Goal: Transaction & Acquisition: Book appointment/travel/reservation

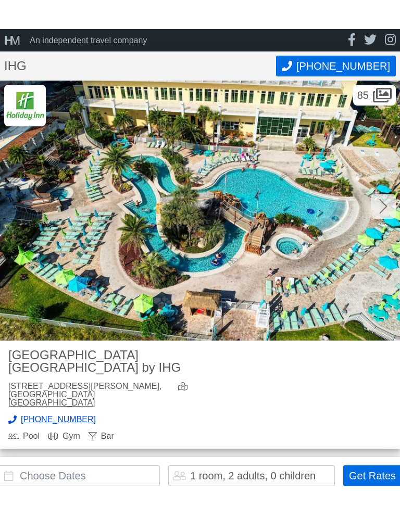
scroll to position [102, 0]
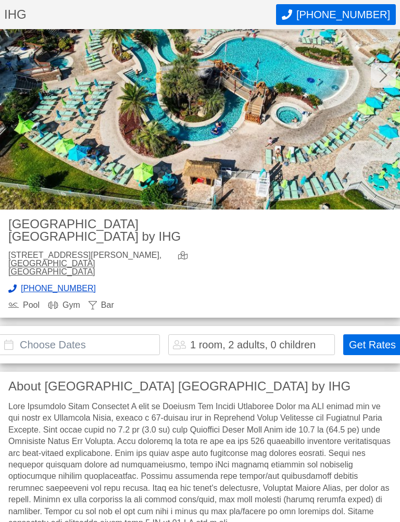
click at [53, 335] on input "text" at bounding box center [78, 345] width 161 height 21
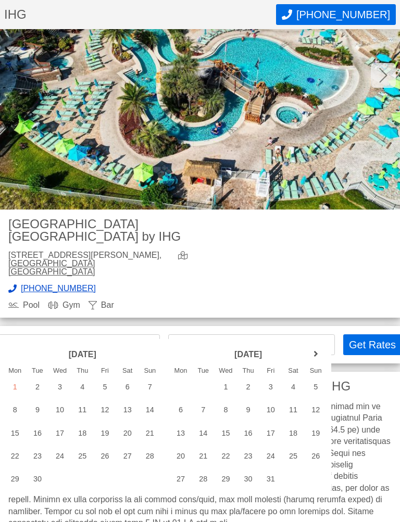
click at [316, 356] on link "next month" at bounding box center [316, 355] width 16 height 16
click at [317, 354] on link "next month" at bounding box center [316, 355] width 16 height 16
click at [317, 355] on link "next month" at bounding box center [316, 355] width 16 height 16
click at [317, 353] on link "next month" at bounding box center [316, 355] width 16 height 16
click at [320, 355] on link "next month" at bounding box center [316, 355] width 16 height 16
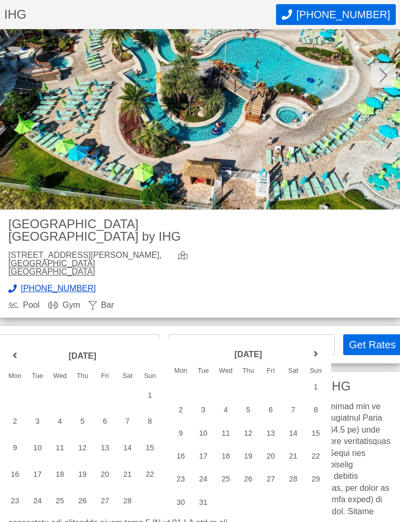
click at [320, 354] on link "next month" at bounding box center [316, 355] width 16 height 16
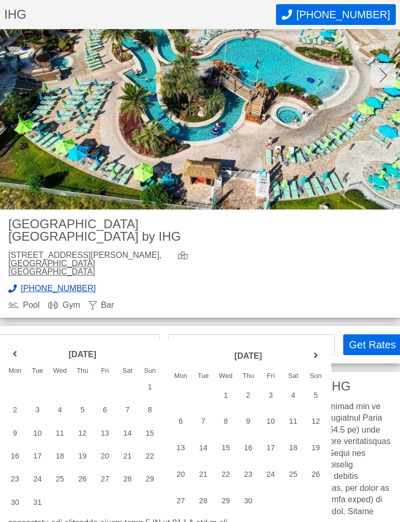
click at [320, 359] on link "next month" at bounding box center [316, 357] width 16 height 16
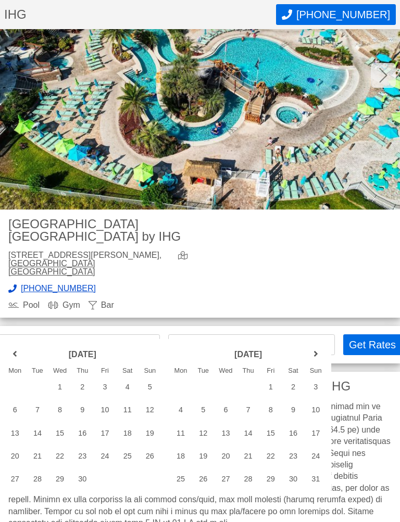
click at [316, 357] on link "next month" at bounding box center [316, 355] width 16 height 16
click at [272, 432] on div "19" at bounding box center [270, 433] width 22 height 21
click at [316, 435] on div "21" at bounding box center [315, 433] width 22 height 21
type input "[DATE] - [DATE]"
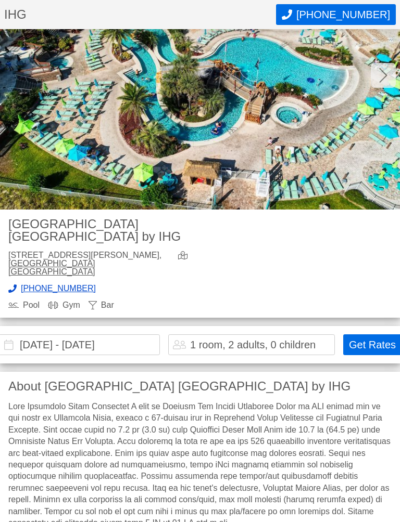
click at [374, 335] on button "Get Rates" at bounding box center [372, 345] width 58 height 21
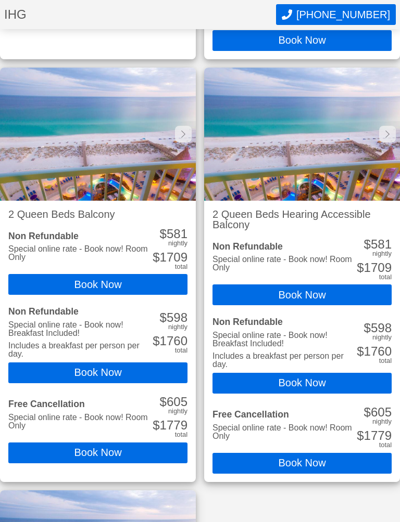
scroll to position [2052, 0]
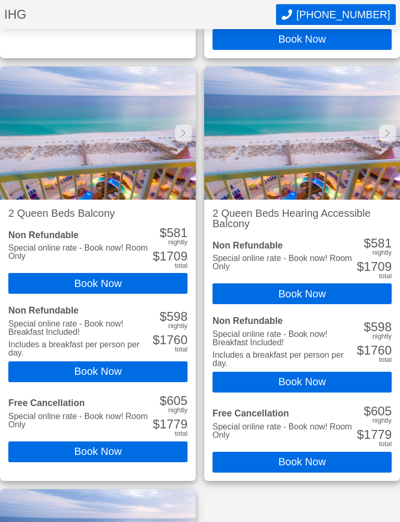
click at [62, 442] on button "Book Now" at bounding box center [97, 452] width 179 height 21
